Goal: Task Accomplishment & Management: Use online tool/utility

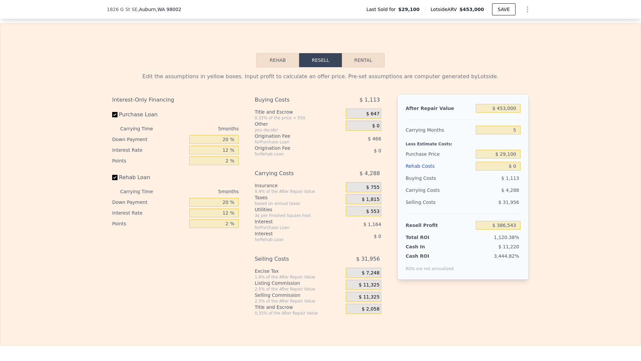
scroll to position [850, 0]
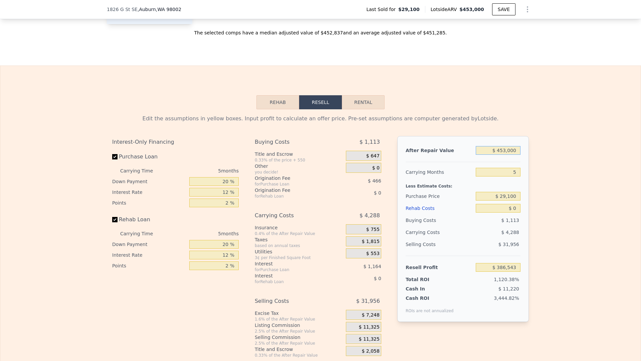
click at [512, 150] on input "$ 453,000" at bounding box center [498, 150] width 45 height 9
type input "$ 4"
type input "-$ 34,292"
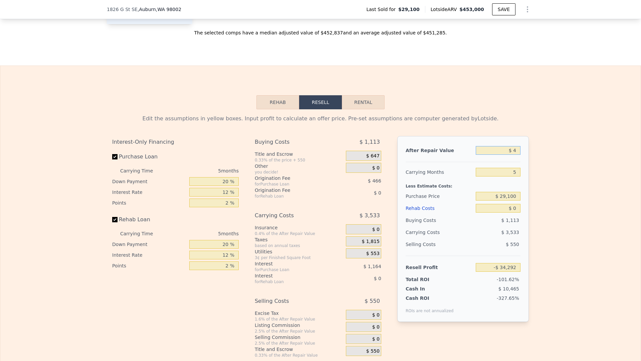
type input "$ 42"
type input "-$ 34,257"
type input "$ 420"
type input "-$ 33,907"
type input "$ 4,200"
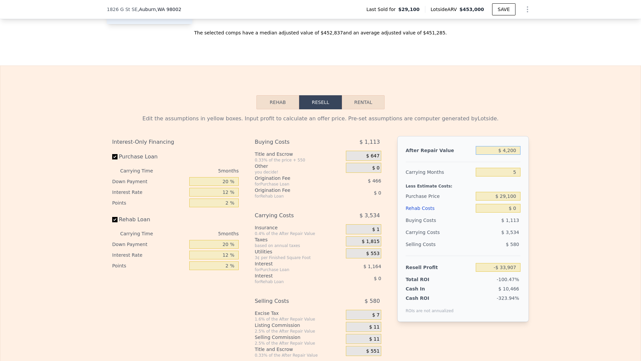
type input "-$ 30,394"
type input "$ 42,000"
type input "$ 4,722"
type input "$ 420,000"
type input "$ 355,885"
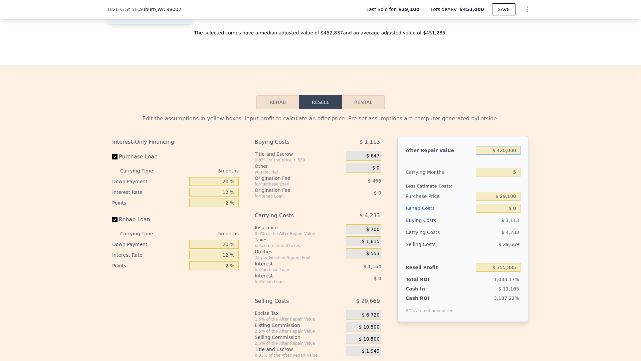
type input "$ 420,000"
click at [507, 194] on input "$ 29,100" at bounding box center [498, 196] width 45 height 9
type input "$ 275,000"
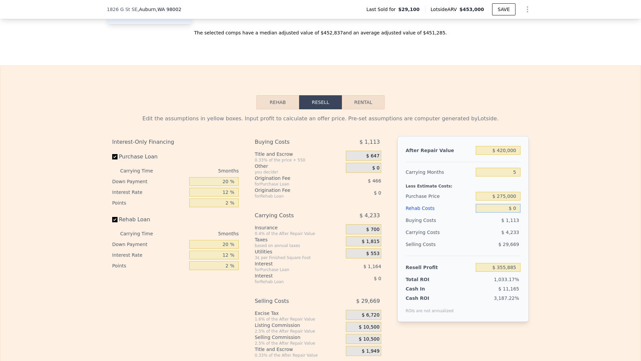
click at [516, 207] on input "$ 0" at bounding box center [498, 208] width 45 height 9
type input "$ 95,397"
type input "$ 7"
type input "$ 95,390"
type input "$ 70"
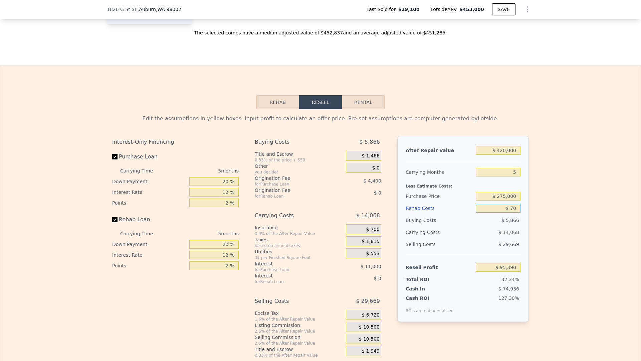
type input "$ 95,321"
type input "$ 700"
type input "$ 94,656"
type input "$ 7,000"
type input "$ 88,005"
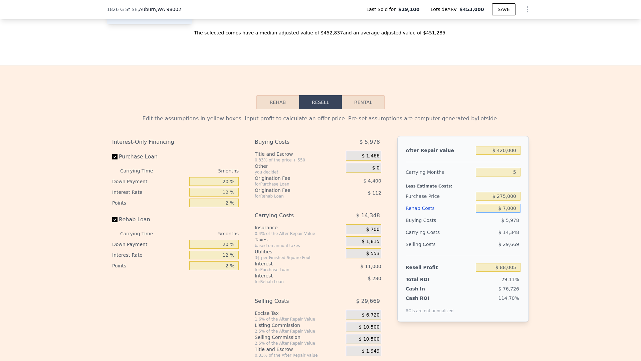
type input "$ 70,000"
type input "$ 21,477"
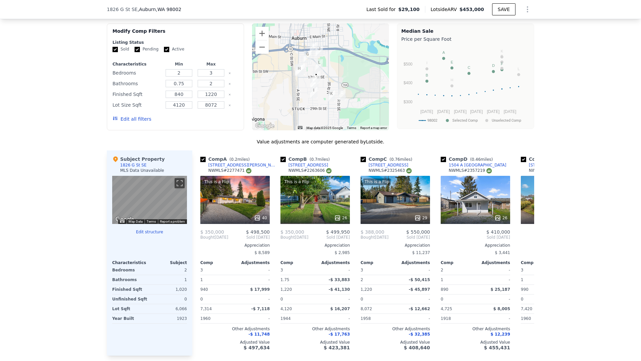
scroll to position [520, 0]
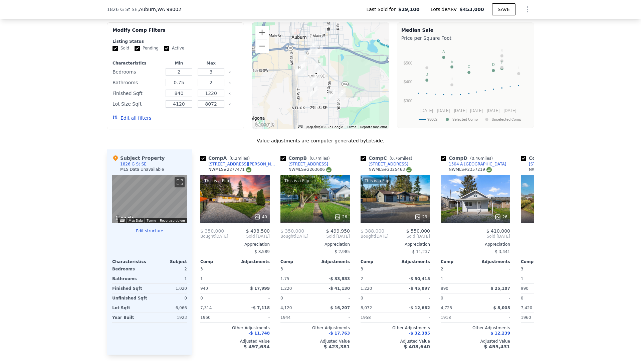
type input "$ 70,000"
type input "$ 453,000"
type input "$ 0"
type input "$ 386,543"
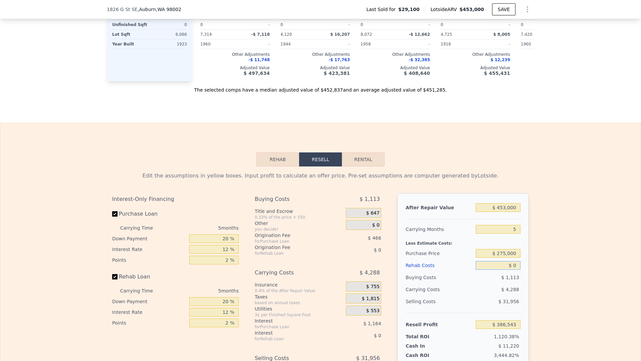
scroll to position [794, 0]
click at [517, 265] on input "$ 0" at bounding box center [498, 264] width 45 height 9
type input "$ 7"
type input "$ 386,536"
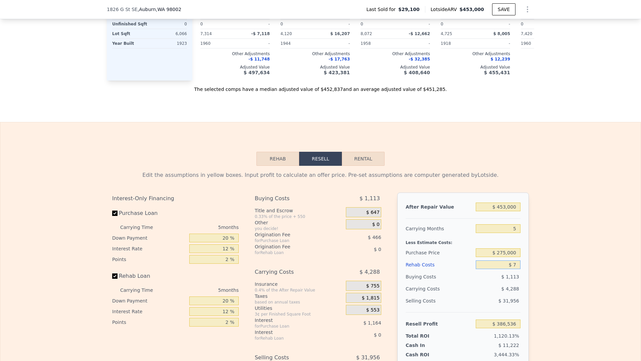
type input "$ 70"
type input "$ 386,467"
type input "$ 700"
type input "$ 385,802"
type input "$ 7,000"
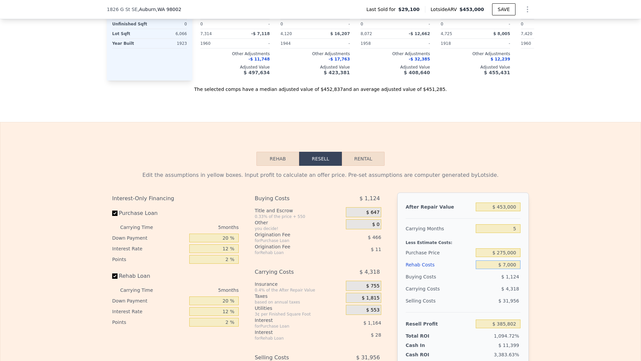
type input "$ 379,151"
type input "$ 70,000"
type input "$ 312,623"
type input "$ 70,000"
click at [499, 257] on div "$ 275,000" at bounding box center [498, 252] width 45 height 12
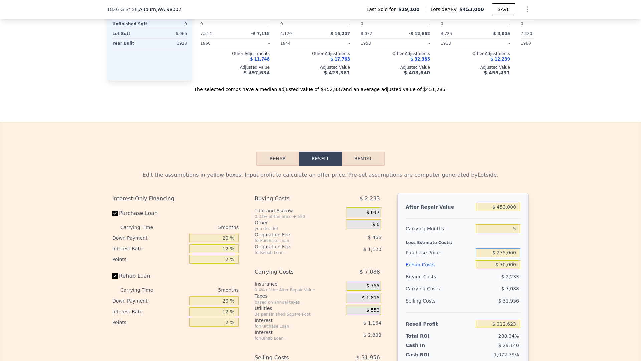
click at [502, 253] on input "$ 275,000" at bounding box center [498, 252] width 45 height 9
click at [467, 258] on div "After Repair Value $ 453,000 Carrying Months 5 Less Estimate Costs: Purchase Pr…" at bounding box center [463, 285] width 132 height 186
type input "$ 52,135"
drag, startPoint x: 506, startPoint y: 208, endPoint x: 502, endPoint y: 207, distance: 4.7
click at [502, 207] on input "$ 453,000" at bounding box center [498, 206] width 45 height 9
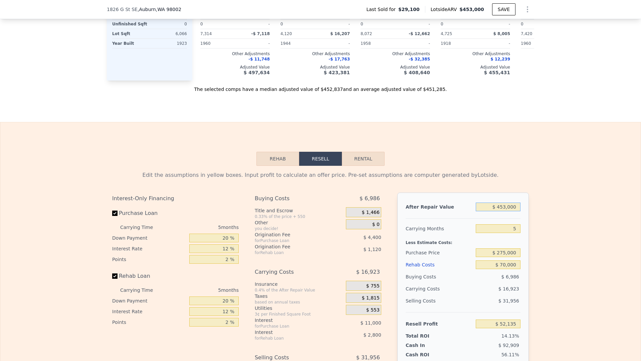
type input "$ 42,000"
type input "-$ 329,686"
type input "$ 425,000"
type input "$ 26,123"
type input "$ 425,000"
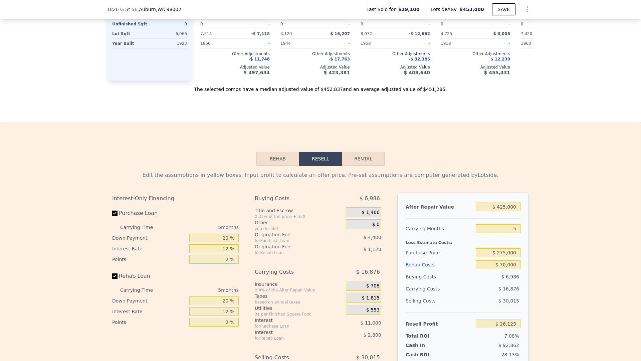
drag, startPoint x: 477, startPoint y: 296, endPoint x: 490, endPoint y: 282, distance: 19.2
click at [478, 296] on div "$ 30,015" at bounding box center [498, 300] width 45 height 12
click at [505, 254] on input "$ 275,000" at bounding box center [498, 252] width 45 height 9
drag, startPoint x: 506, startPoint y: 253, endPoint x: 501, endPoint y: 255, distance: 5.0
click at [501, 253] on input "$ 275,000" at bounding box center [498, 252] width 45 height 9
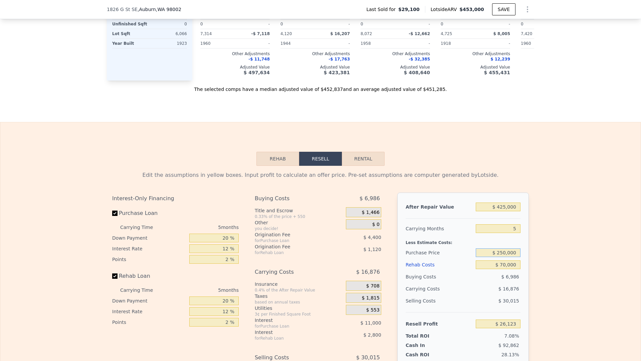
type input "$ 250,000"
click at [466, 291] on div "$ 16,876" at bounding box center [485, 288] width 70 height 12
type input "$ 52,606"
drag, startPoint x: 500, startPoint y: 215, endPoint x: 496, endPoint y: 217, distance: 4.7
click at [500, 215] on div at bounding box center [463, 216] width 115 height 6
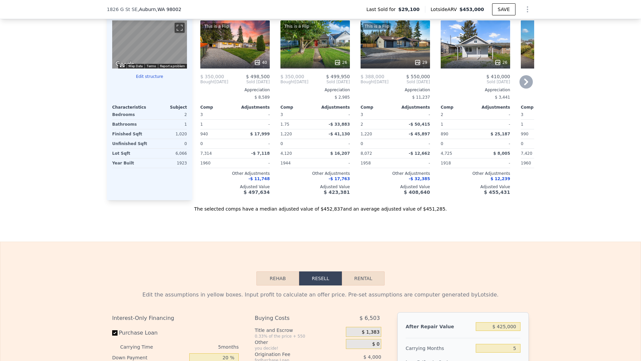
scroll to position [671, 0]
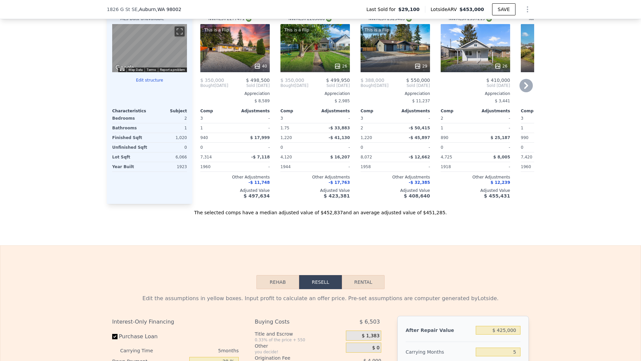
click at [525, 84] on icon at bounding box center [526, 85] width 13 height 13
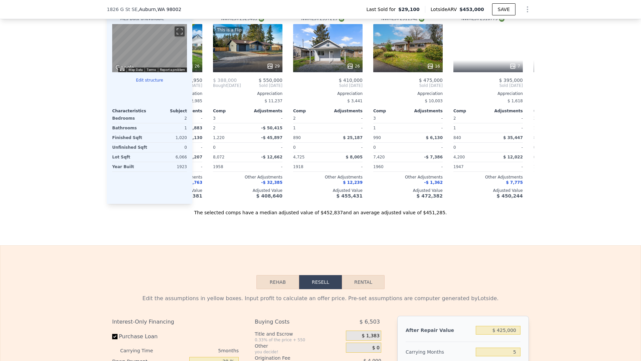
scroll to position [0, 160]
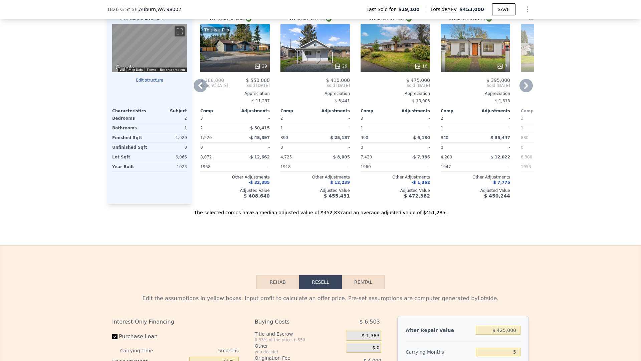
click at [196, 86] on icon at bounding box center [200, 85] width 13 height 13
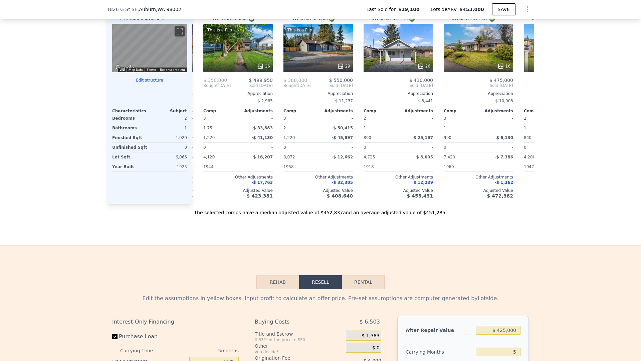
scroll to position [0, 0]
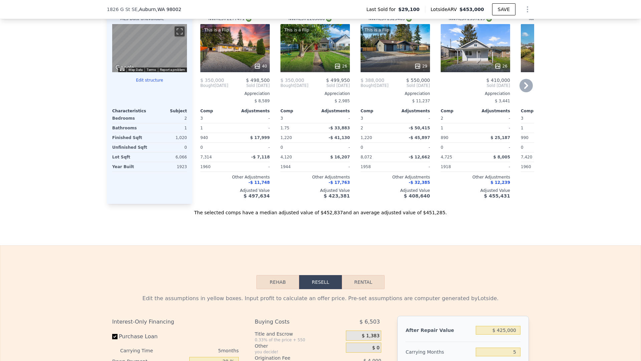
click at [486, 56] on div "26" at bounding box center [475, 48] width 69 height 48
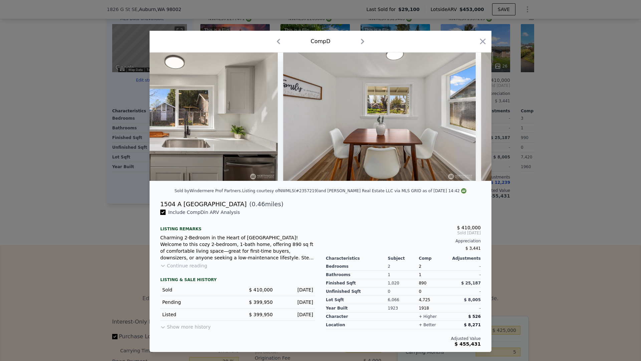
scroll to position [0, 3015]
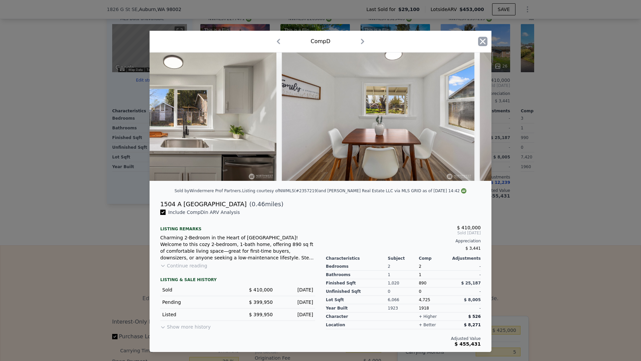
click at [484, 45] on icon "button" at bounding box center [482, 41] width 9 height 9
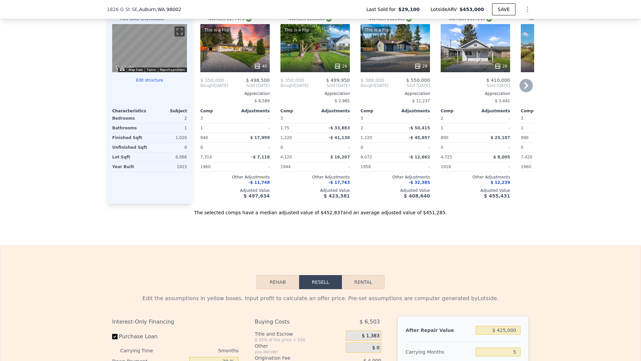
click at [521, 84] on icon at bounding box center [526, 85] width 13 height 13
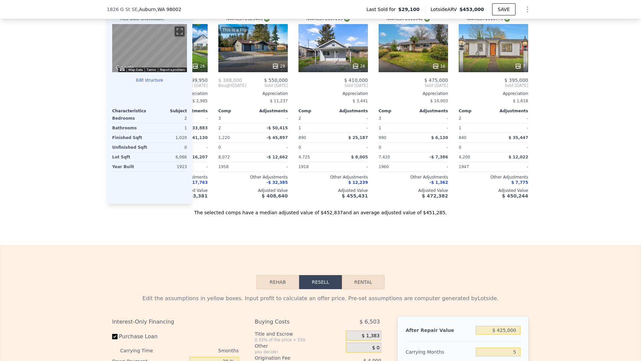
scroll to position [0, 160]
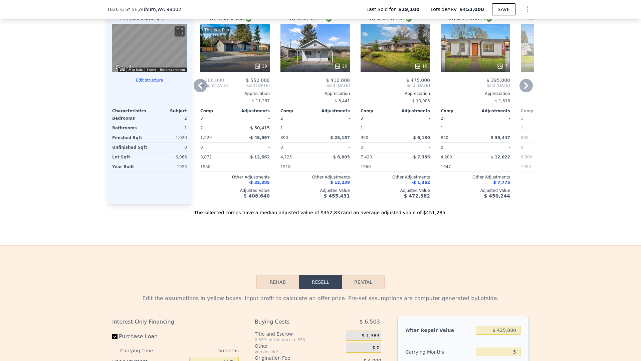
click at [468, 53] on div "7" at bounding box center [475, 48] width 69 height 48
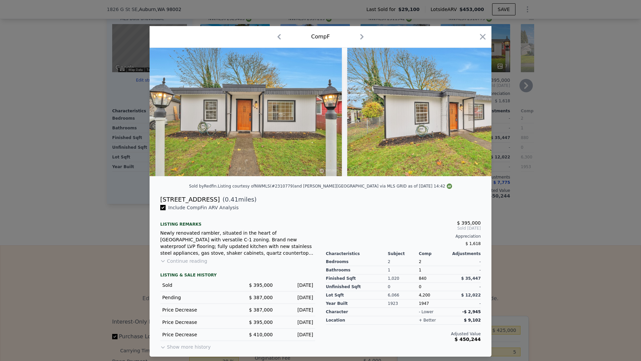
click at [478, 40] on icon "button" at bounding box center [482, 36] width 9 height 9
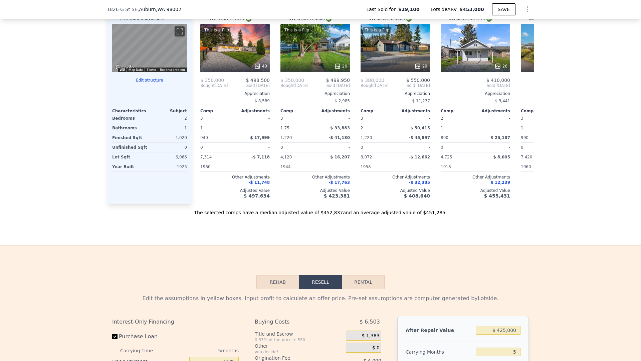
type input "$ 453,000"
type input "$ 0"
type input "$ 386,543"
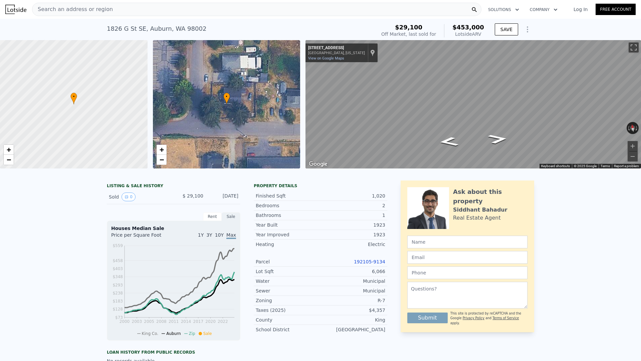
click at [94, 10] on span "Search an address or region" at bounding box center [72, 9] width 80 height 8
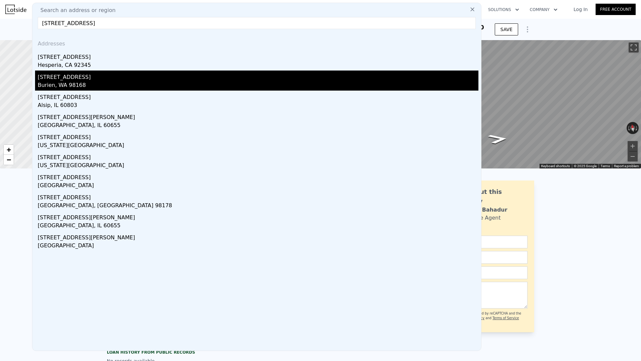
type input "[STREET_ADDRESS]"
click at [69, 82] on div "Burien, WA 98168" at bounding box center [258, 85] width 441 height 9
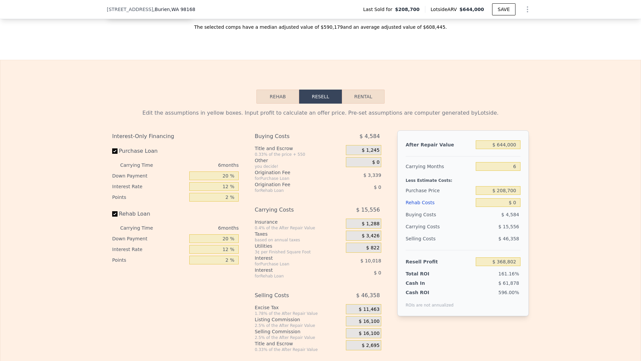
scroll to position [850, 0]
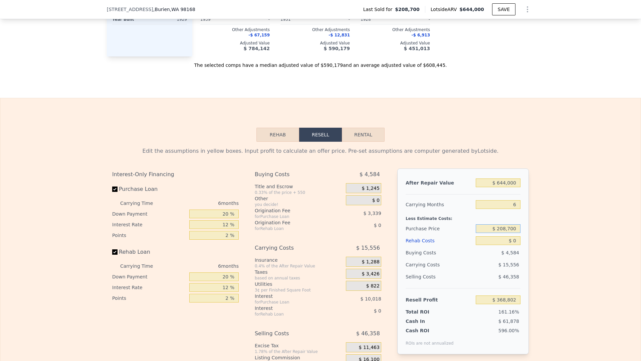
click at [510, 231] on input "$ 208,700" at bounding box center [498, 228] width 45 height 9
click at [507, 230] on input "$ 208,700" at bounding box center [498, 228] width 45 height 9
click at [512, 182] on input "$ 644,000" at bounding box center [498, 182] width 45 height 9
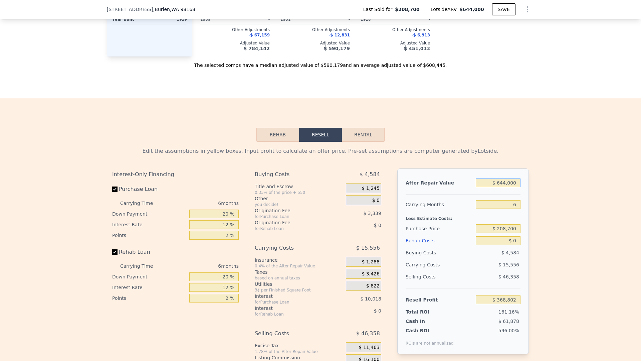
click at [512, 182] on input "$ 644,000" at bounding box center [498, 182] width 45 height 9
type input "$ 7"
type input "-$ 228,095"
type input "$ 70"
type input "-$ 228,037"
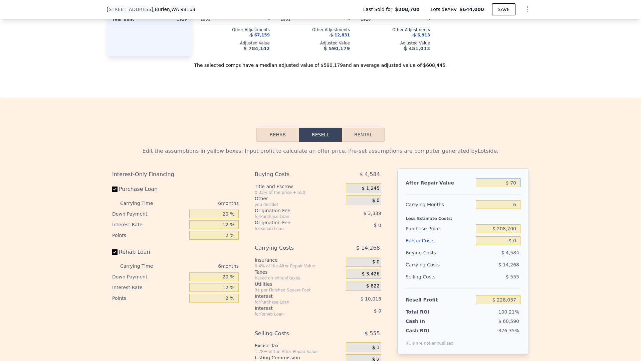
type input "$ 700"
type input "-$ 227,453"
type input "$ 7,000"
type input "-$ 221,614"
type input "$ 70,000"
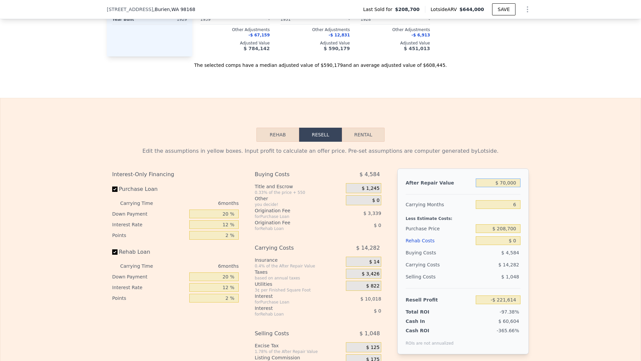
type input "-$ 163,221"
type input "$ 700,000"
type input "$ 420,707"
type input "$ 700,000"
click at [517, 205] on input "6" at bounding box center [498, 204] width 45 height 9
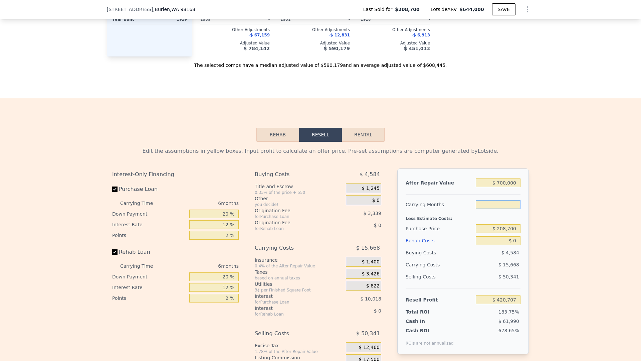
type input "5"
type input "$ 423,318"
type input "5"
click at [508, 227] on input "$ 208,700" at bounding box center [498, 228] width 45 height 9
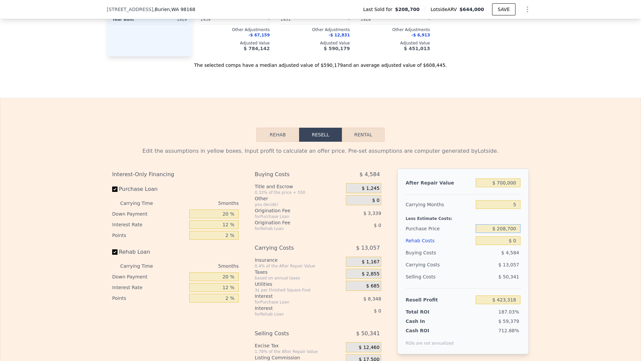
click at [508, 227] on input "$ 208,700" at bounding box center [498, 228] width 45 height 9
type input "$ 400,000"
type input "$ 220,670"
click at [518, 241] on input "$ 0" at bounding box center [498, 240] width 45 height 9
type input "$ 1"
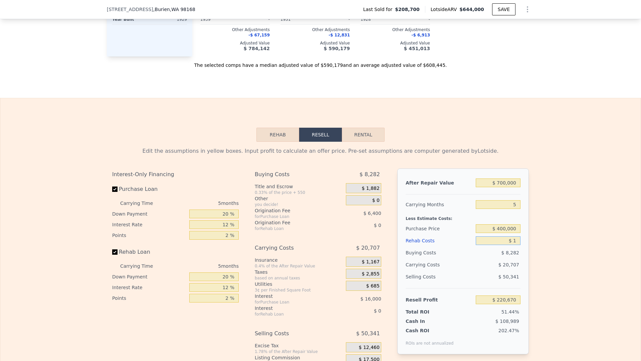
type input "$ 220,669"
type input "$ 15"
type input "$ 220,655"
type input "$ 150"
type input "$ 220,513"
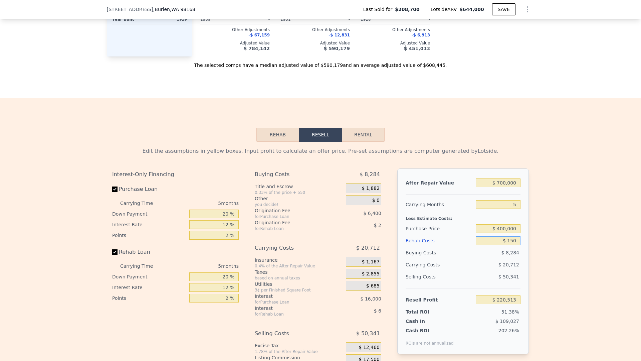
type input "$ 1,500"
type input "$ 219,086"
type input "$ 15,000"
type input "$ 204,830"
type input "$ 150,000"
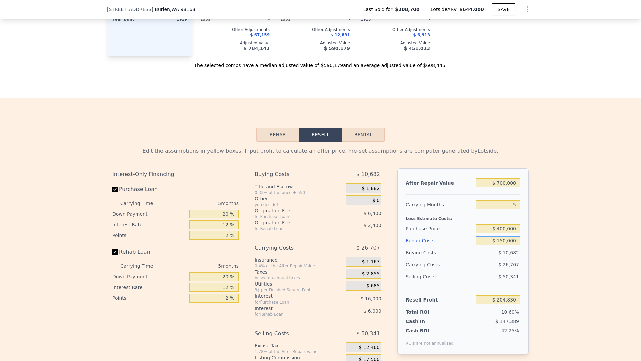
type input "$ 62,270"
type input "$ 150,000"
click at [469, 264] on div "$ 26,707" at bounding box center [485, 264] width 70 height 12
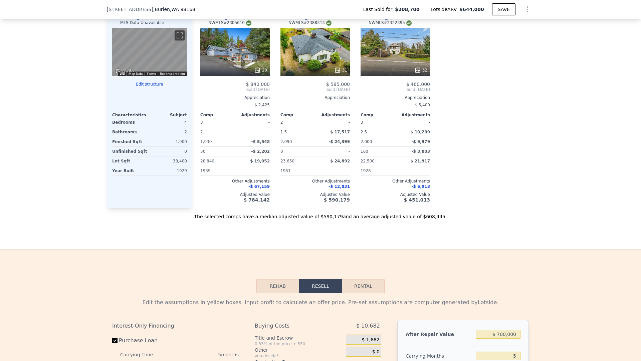
scroll to position [639, 0]
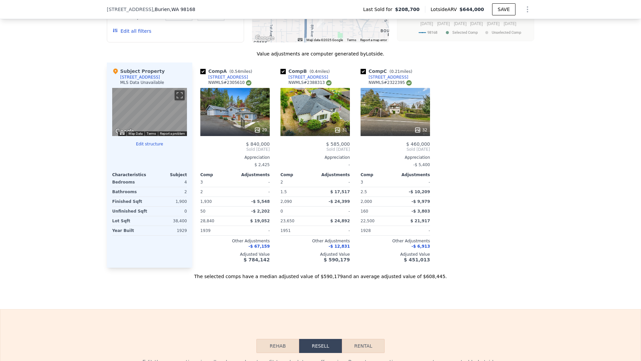
click at [384, 118] on div "32" at bounding box center [395, 112] width 69 height 48
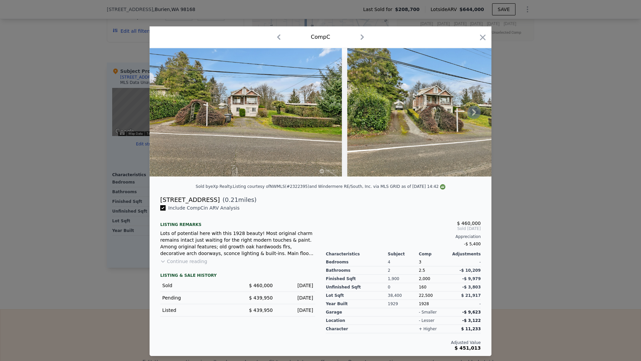
click at [478, 114] on icon at bounding box center [473, 112] width 13 height 13
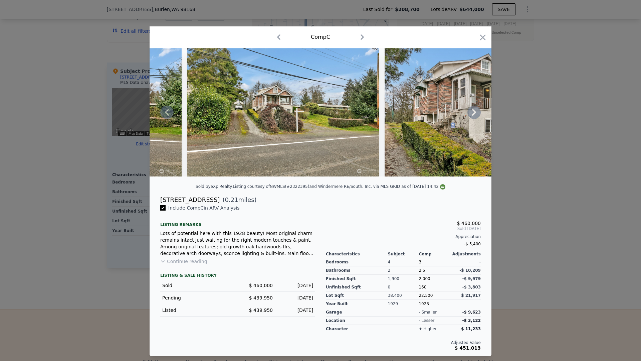
click at [478, 114] on icon at bounding box center [473, 112] width 13 height 13
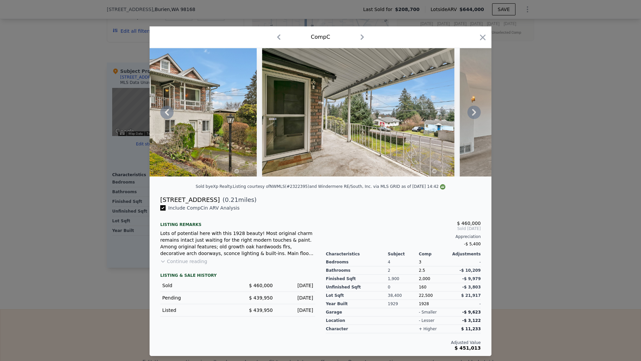
click at [478, 114] on icon at bounding box center [473, 112] width 13 height 13
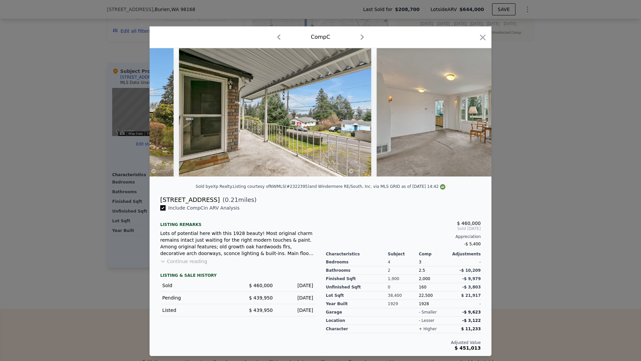
scroll to position [0, 641]
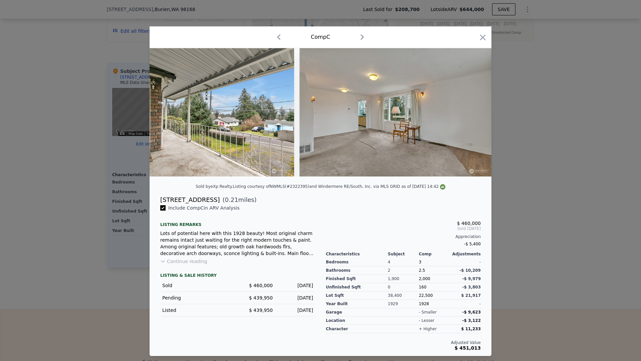
click at [478, 114] on img at bounding box center [395, 112] width 192 height 128
click at [475, 114] on icon at bounding box center [473, 112] width 13 height 13
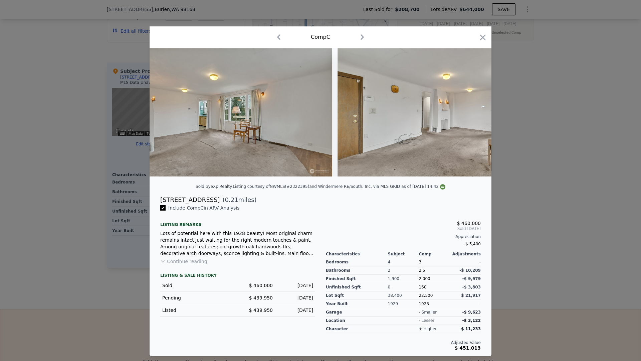
scroll to position [0, 801]
click at [475, 114] on div at bounding box center [321, 112] width 342 height 128
click at [184, 259] on button "Continue reading" at bounding box center [183, 261] width 47 height 7
